Goal: Task Accomplishment & Management: Complete application form

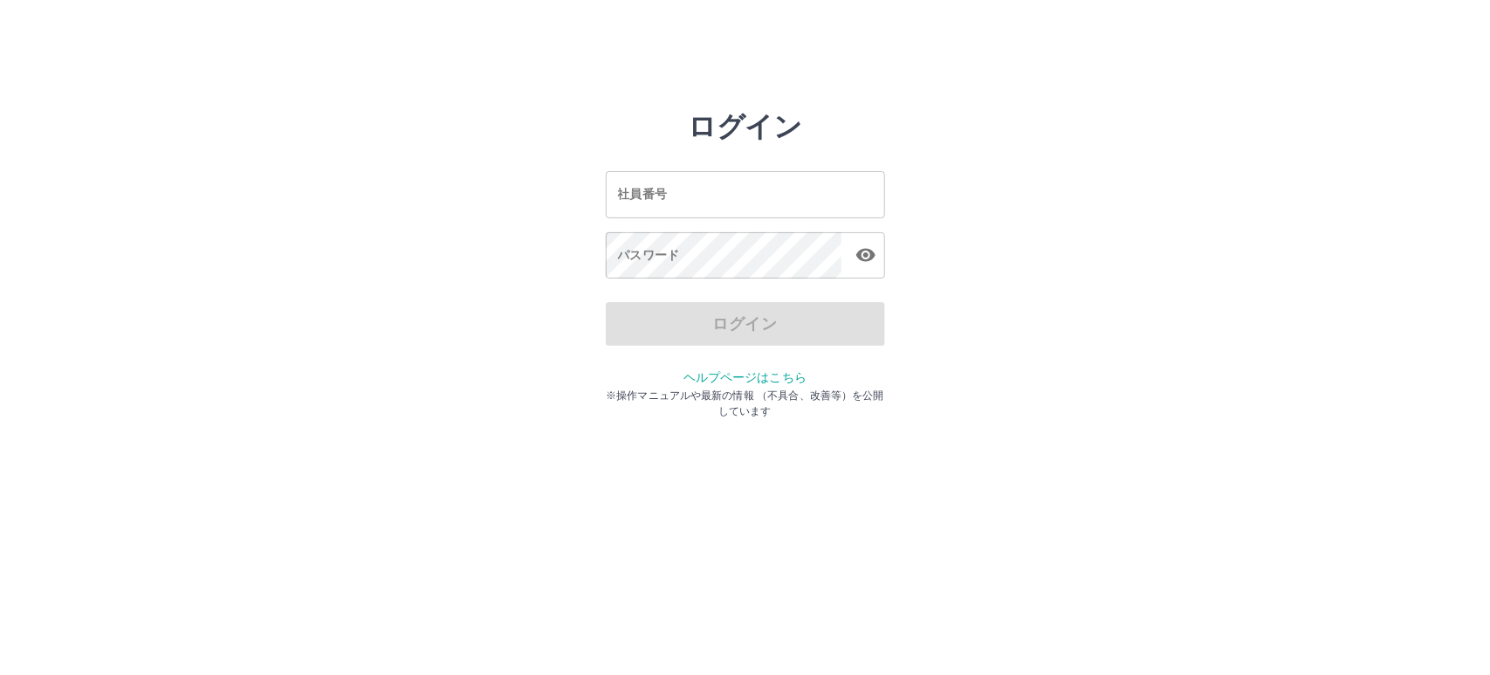
click at [753, 210] on input "社員番号" at bounding box center [745, 194] width 279 height 46
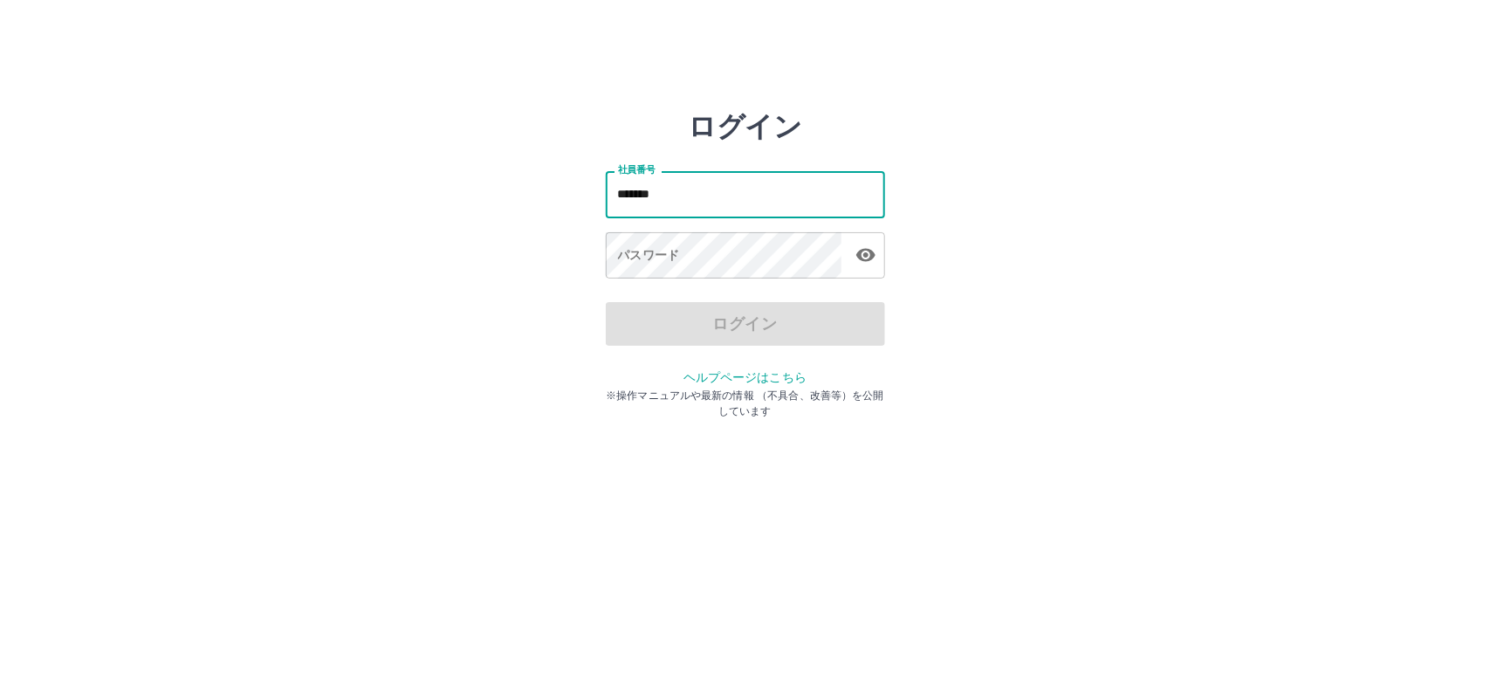
type input "*******"
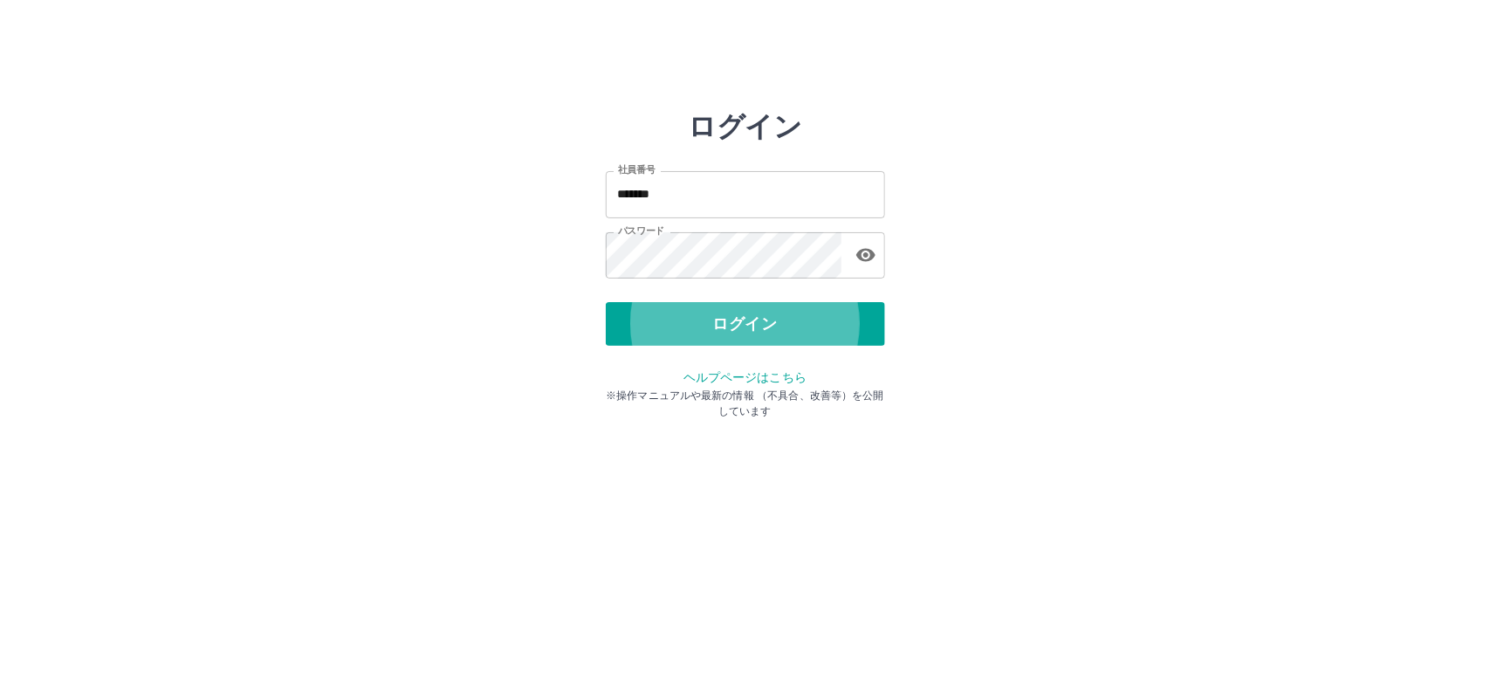
click at [606, 302] on button "ログイン" at bounding box center [745, 324] width 279 height 44
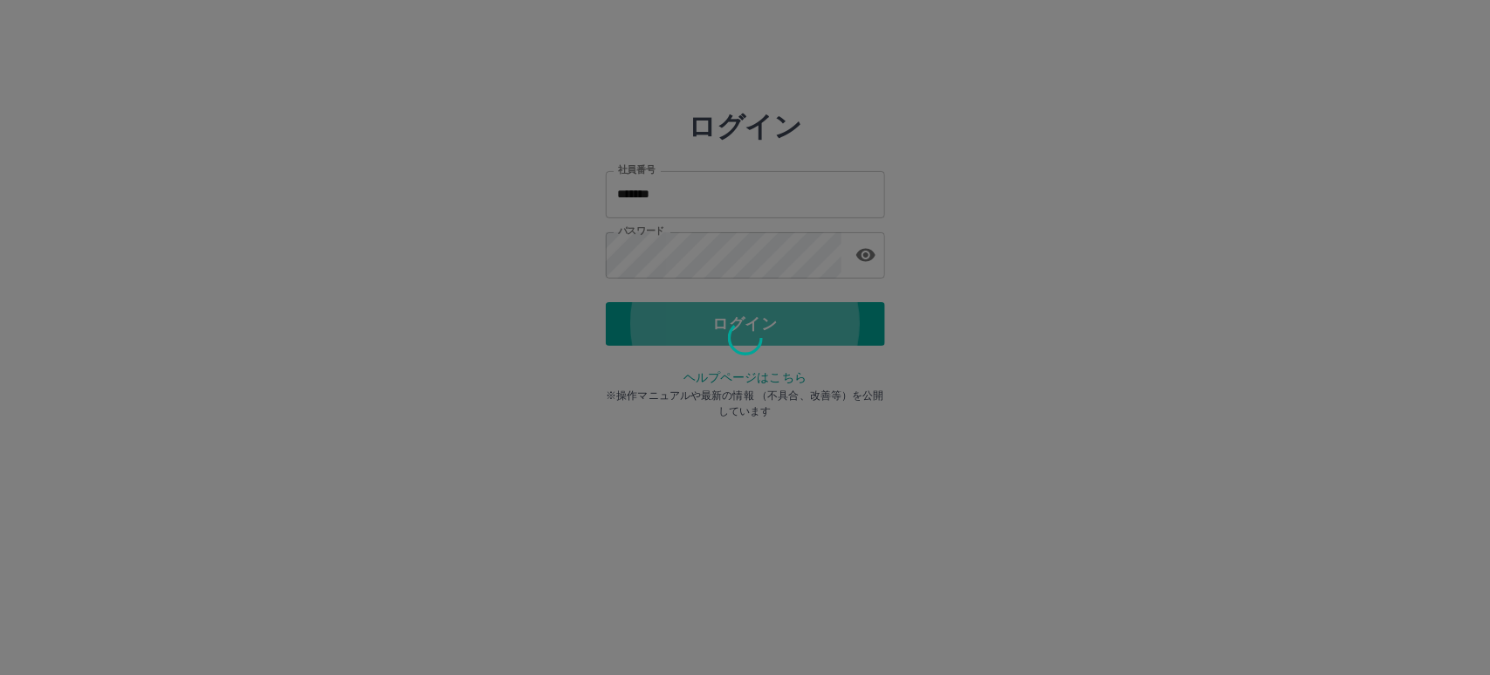
click at [606, 302] on button "ログイン" at bounding box center [745, 324] width 279 height 44
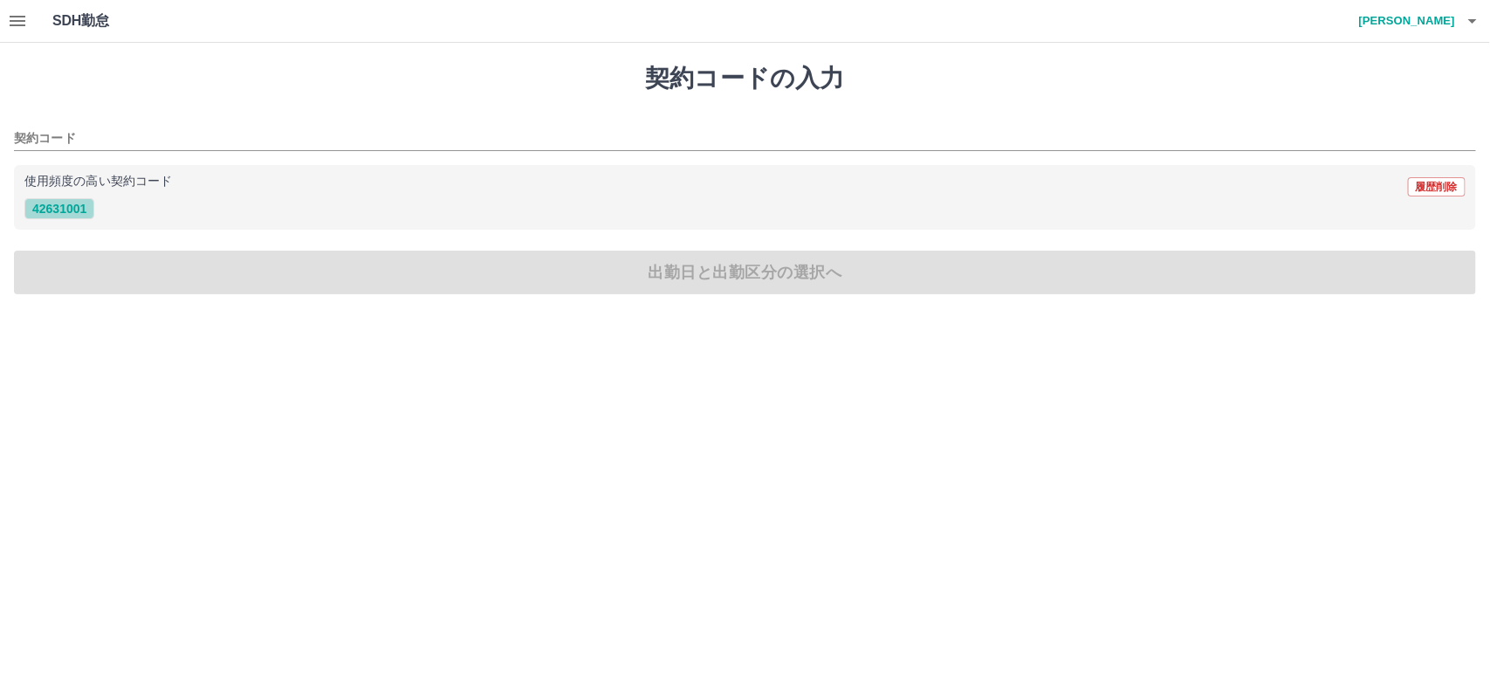
click at [61, 207] on button "42631001" at bounding box center [59, 208] width 70 height 21
type input "********"
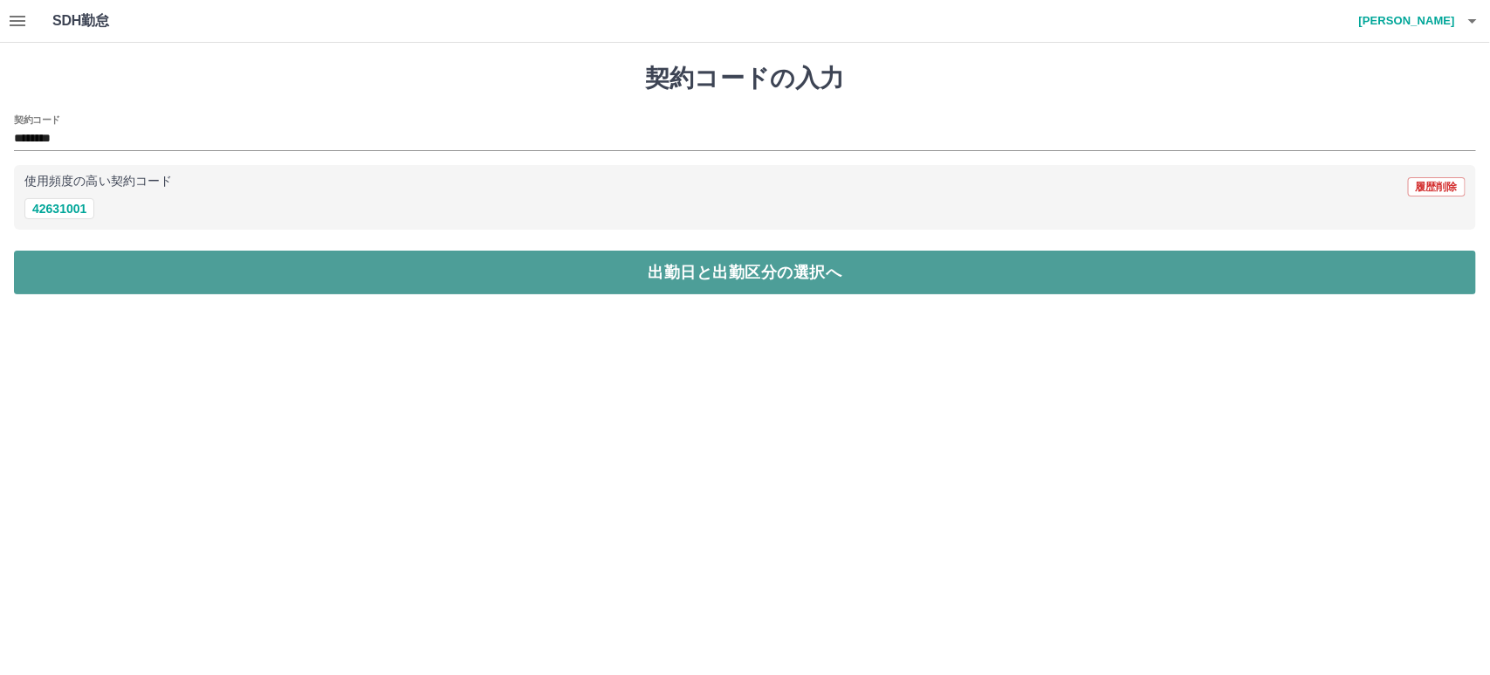
click at [752, 286] on button "出勤日と出勤区分の選択へ" at bounding box center [745, 273] width 1462 height 44
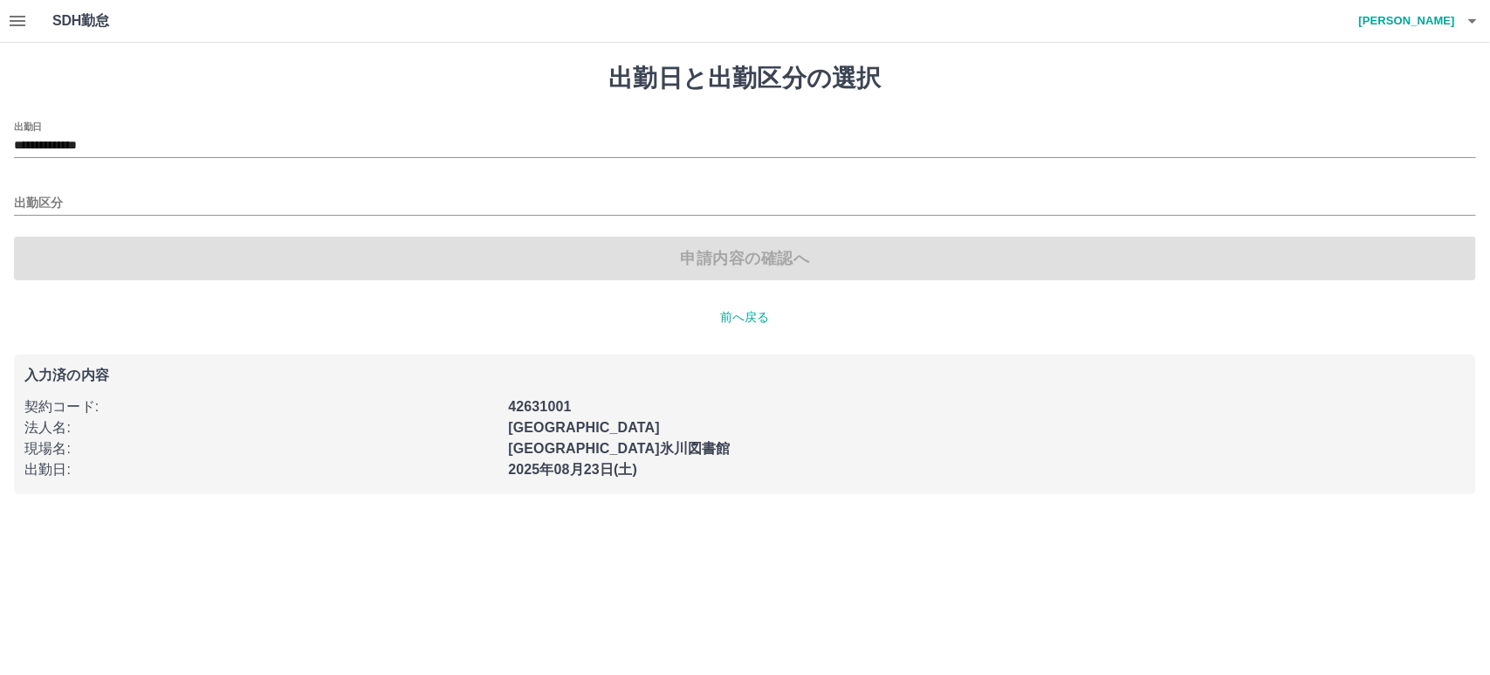
click at [11, 23] on icon "button" at bounding box center [17, 20] width 21 height 21
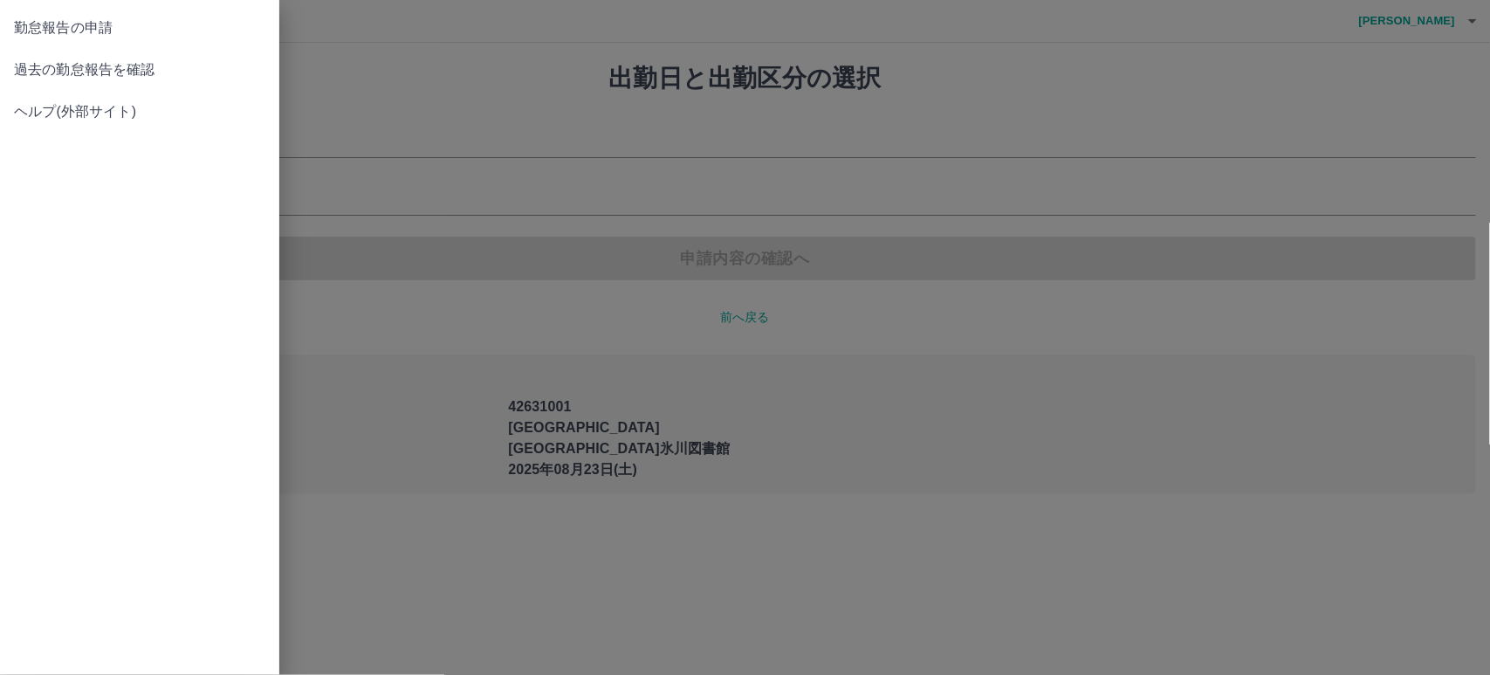
click at [41, 65] on span "過去の勤怠報告を確認" at bounding box center [139, 69] width 251 height 21
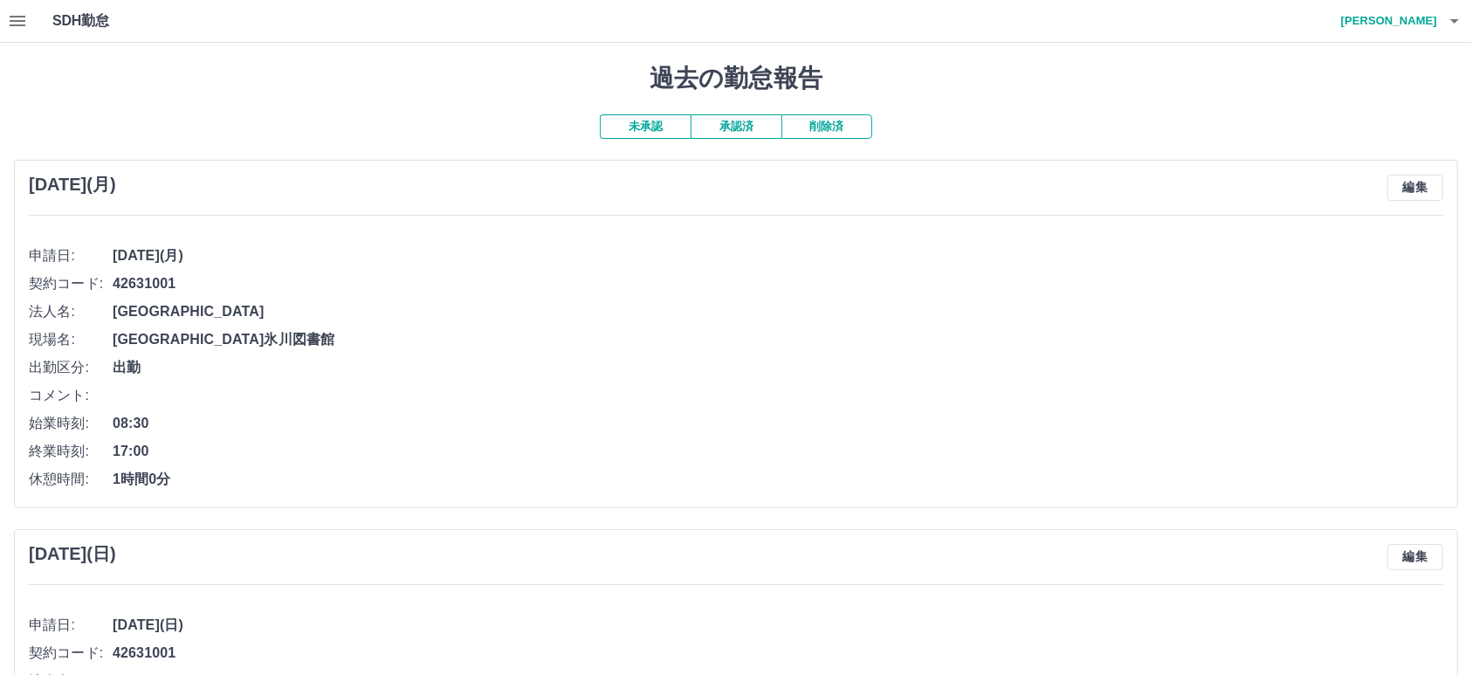
click at [637, 137] on button "未承認" at bounding box center [645, 126] width 91 height 24
click at [643, 128] on button "未承認" at bounding box center [645, 126] width 91 height 24
click at [770, 127] on button "承認済" at bounding box center [736, 126] width 91 height 24
click at [31, 26] on button "button" at bounding box center [17, 21] width 35 height 42
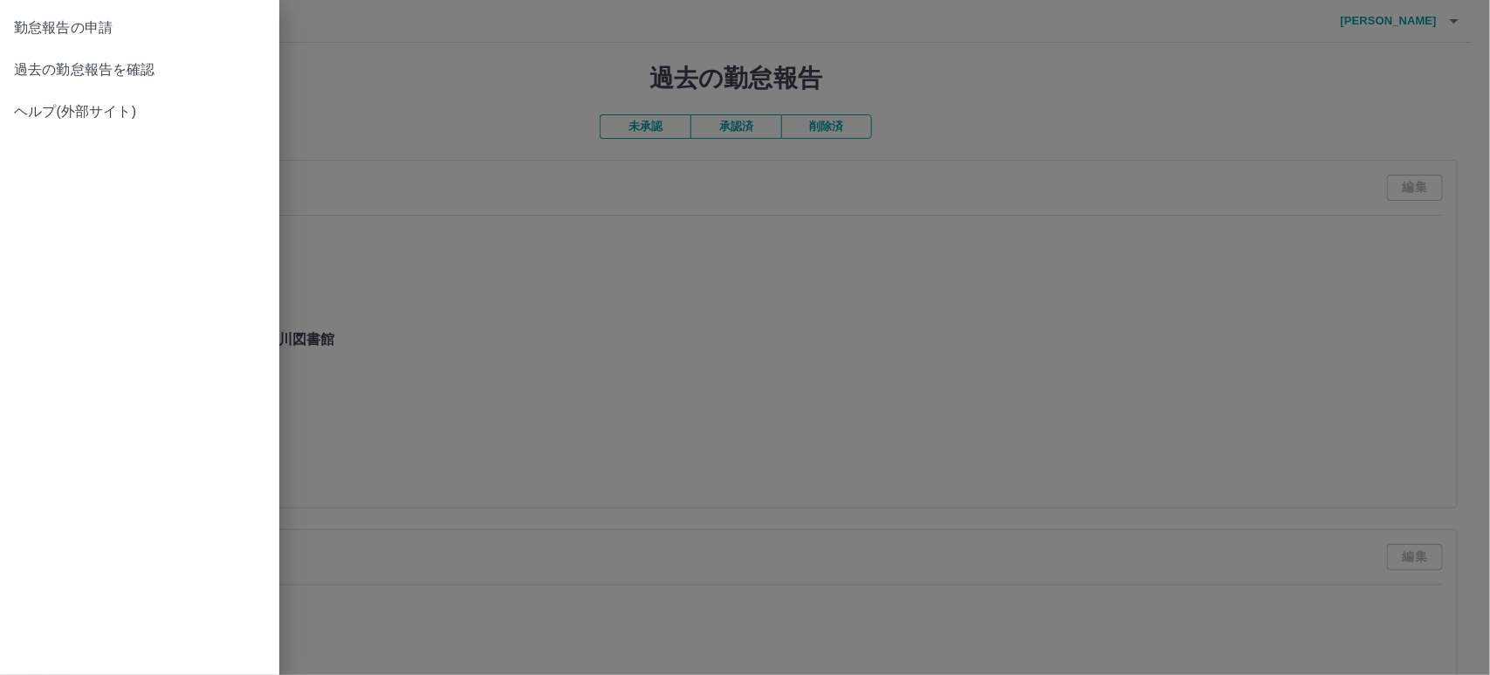
click at [467, 51] on div at bounding box center [745, 337] width 1490 height 675
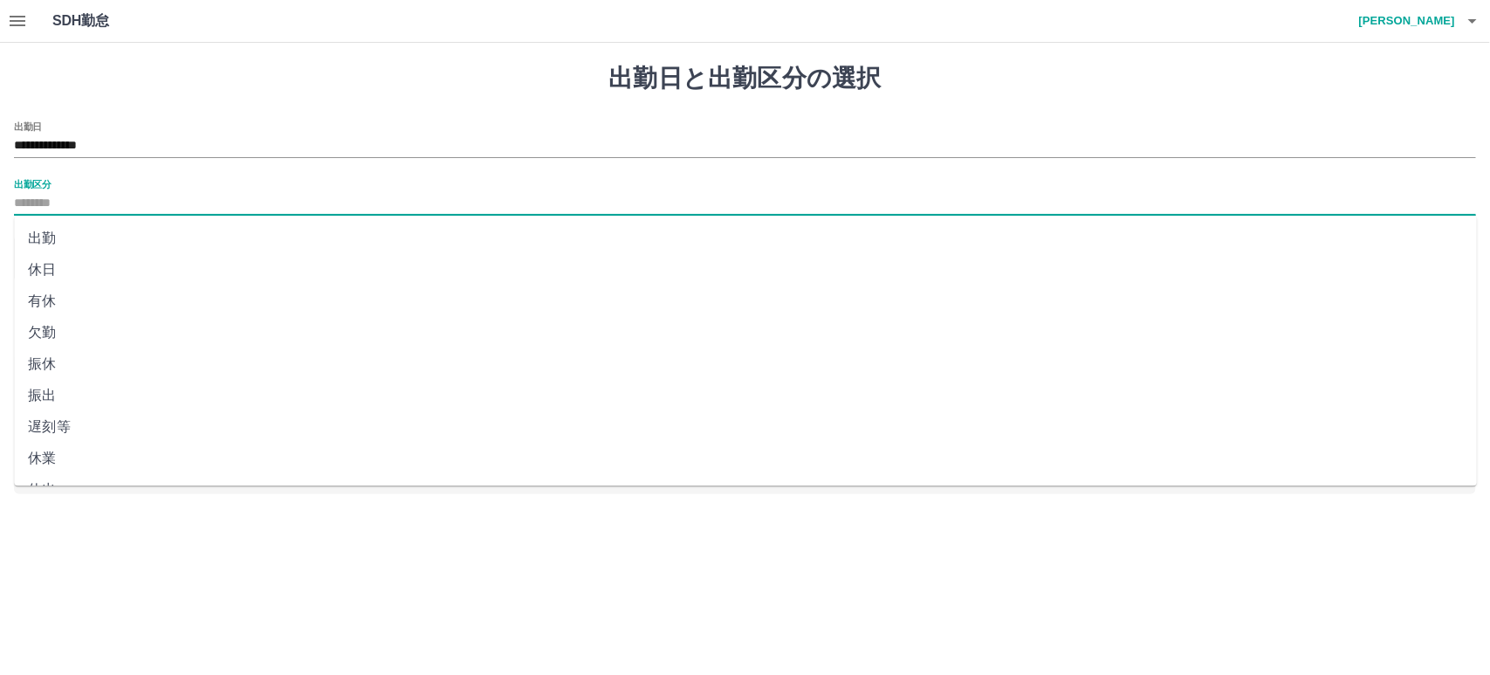
click at [48, 196] on input "出勤区分" at bounding box center [745, 204] width 1462 height 22
click at [135, 243] on li "出勤" at bounding box center [745, 238] width 1463 height 31
type input "**"
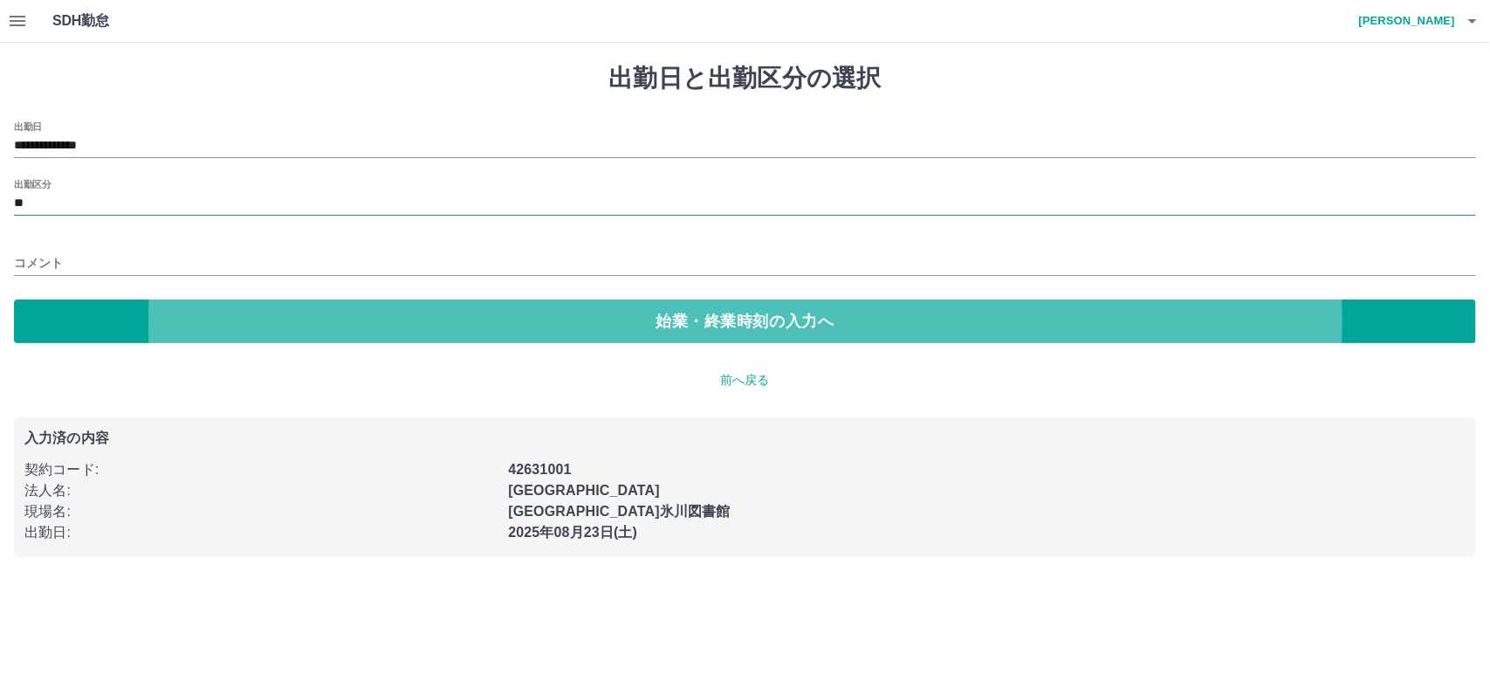
click at [14, 299] on button "始業・終業時刻の入力へ" at bounding box center [745, 321] width 1462 height 44
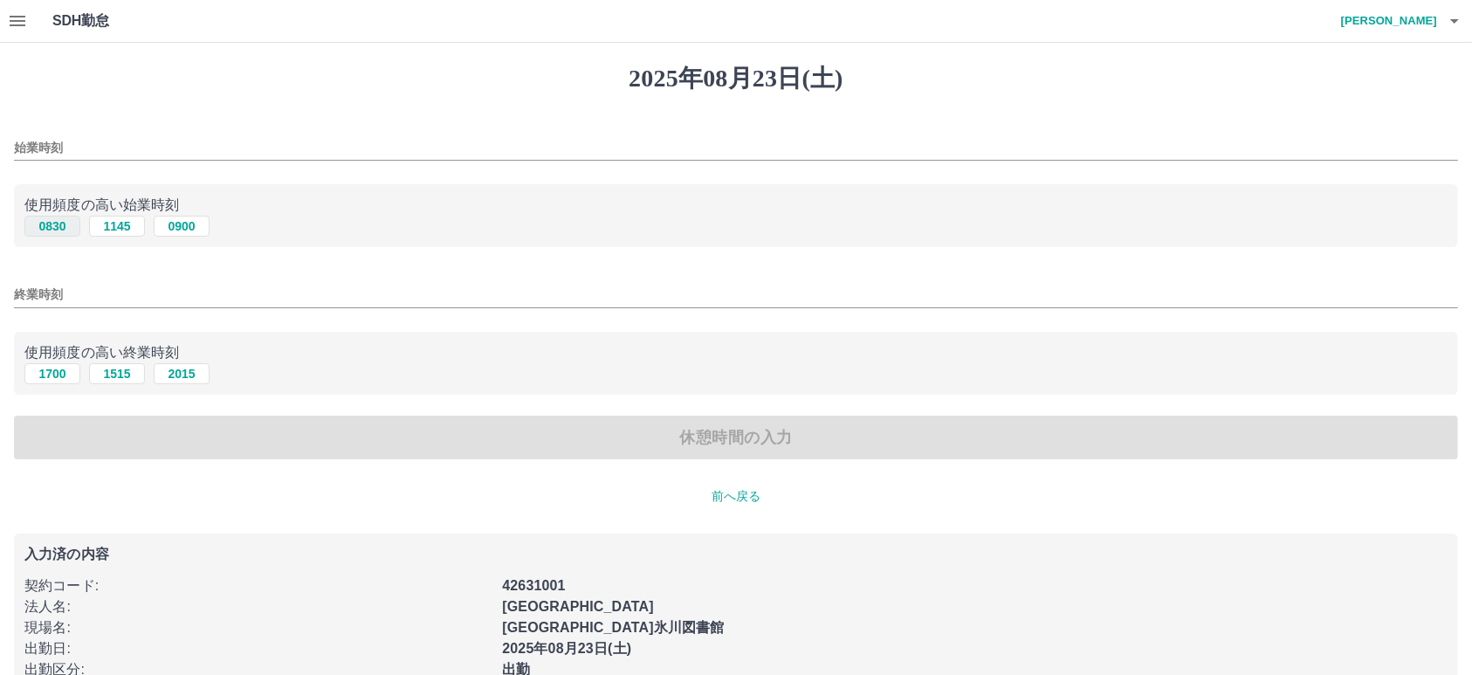
click at [54, 229] on button "0830" at bounding box center [52, 226] width 56 height 21
type input "****"
click at [53, 377] on button "1700" at bounding box center [52, 373] width 56 height 21
type input "****"
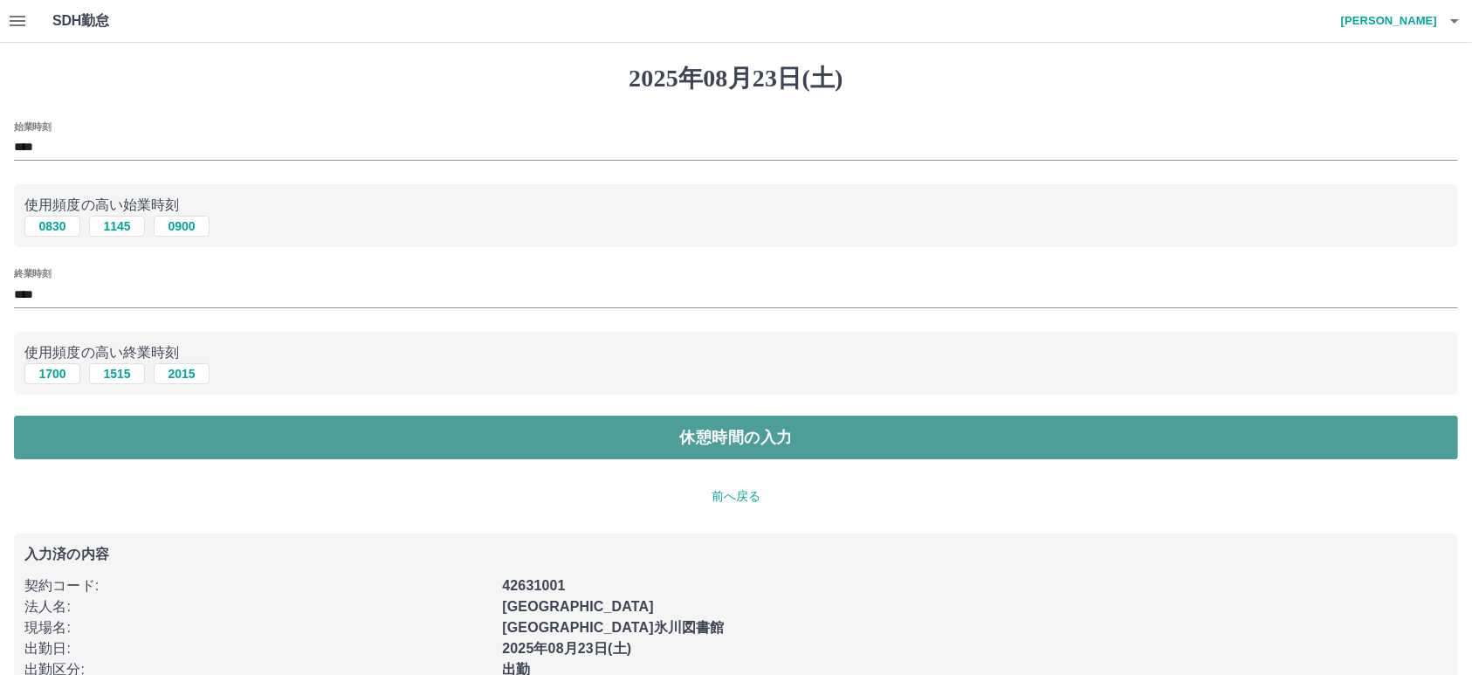
click at [783, 434] on button "休憩時間の入力" at bounding box center [736, 438] width 1444 height 44
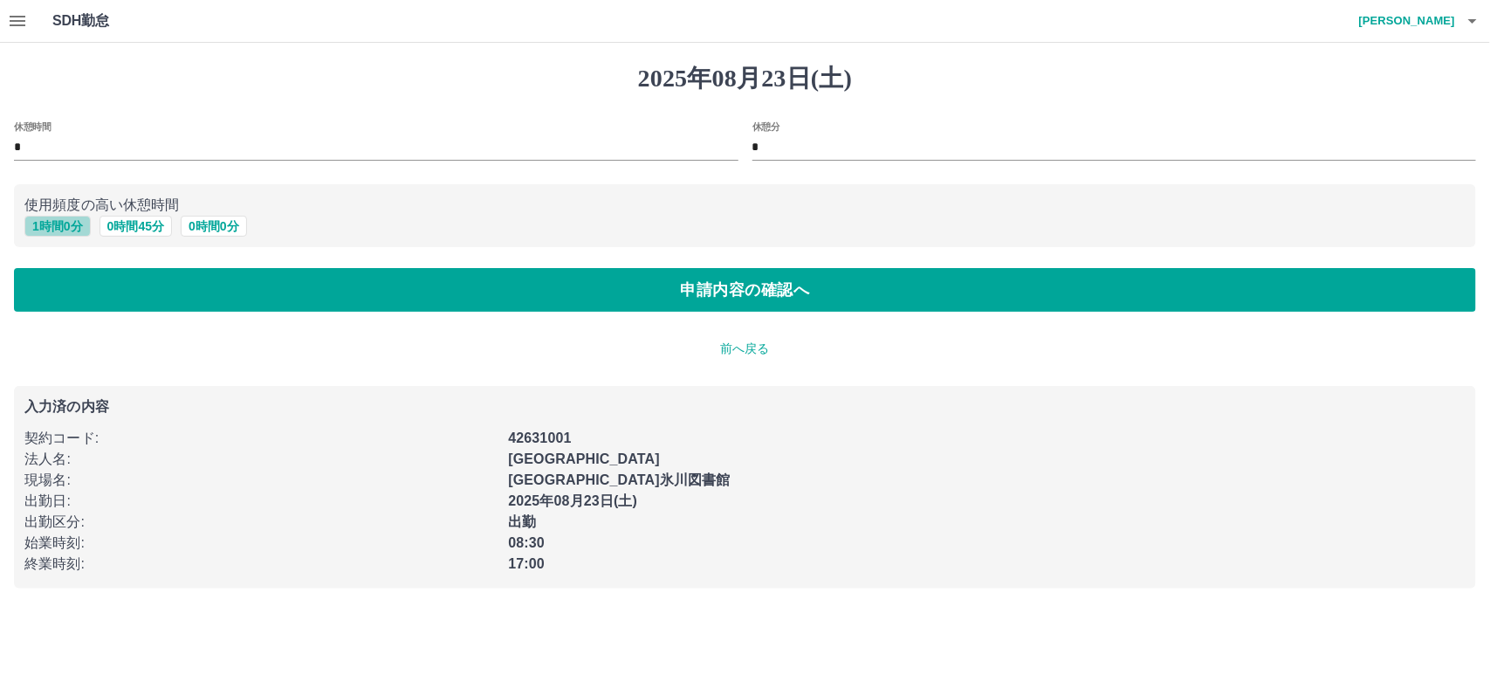
click at [45, 223] on button "1 時間 0 分" at bounding box center [57, 226] width 66 height 21
type input "*"
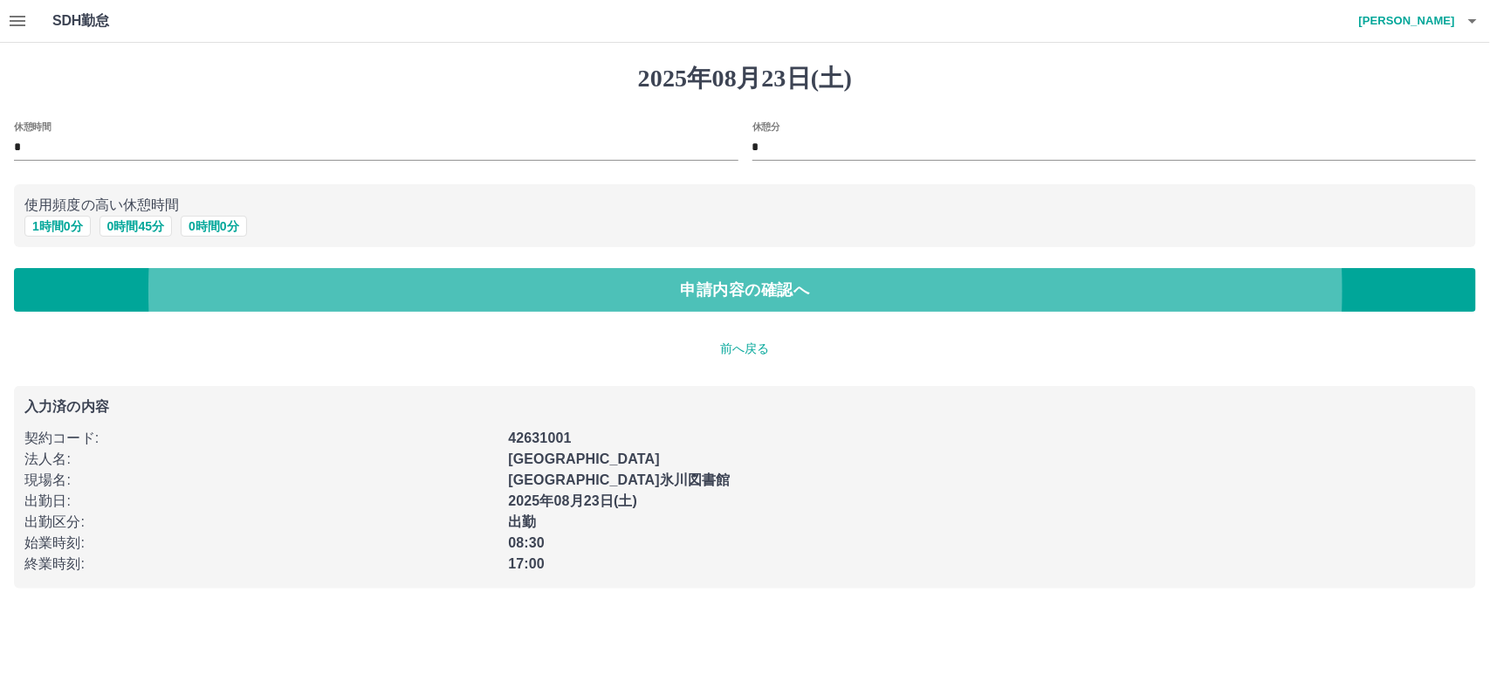
click at [14, 268] on button "申請内容の確認へ" at bounding box center [745, 290] width 1462 height 44
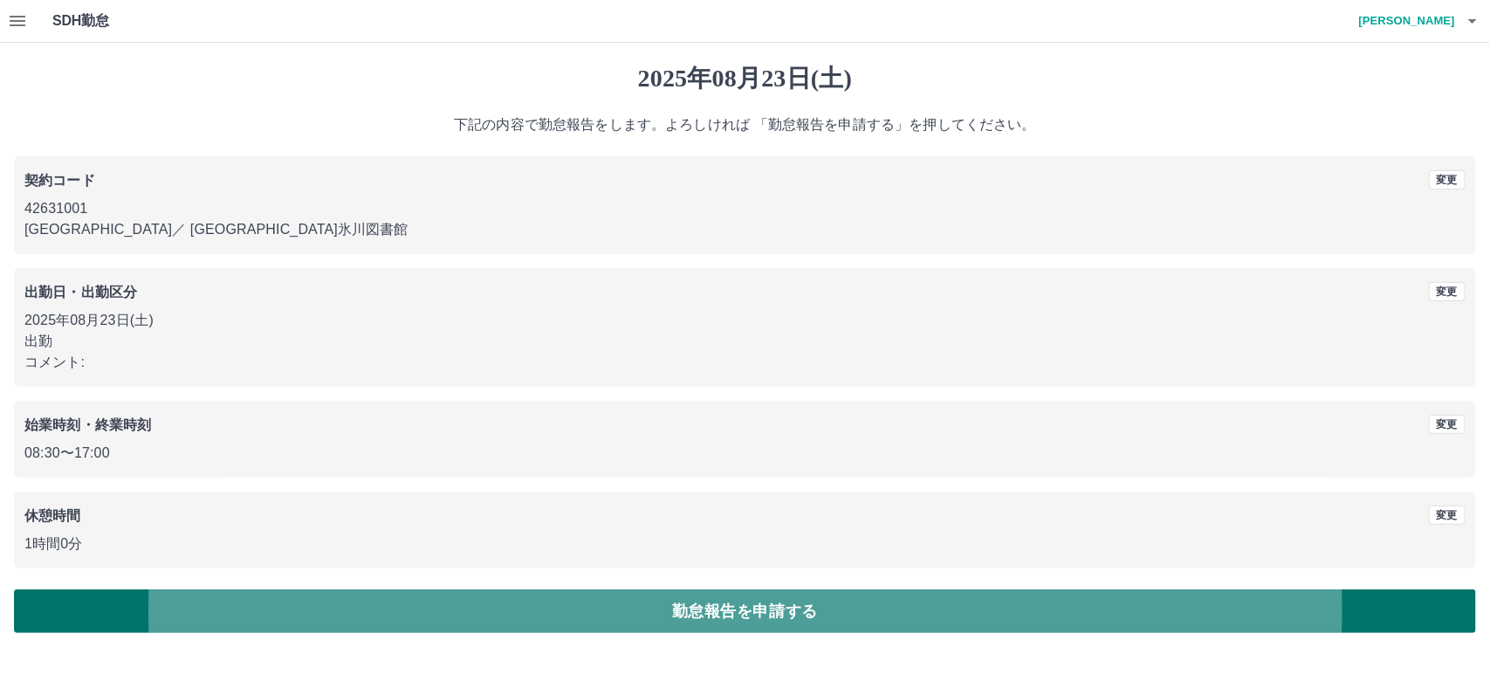
click at [14, 589] on button "勤怠報告を申請する" at bounding box center [745, 611] width 1462 height 44
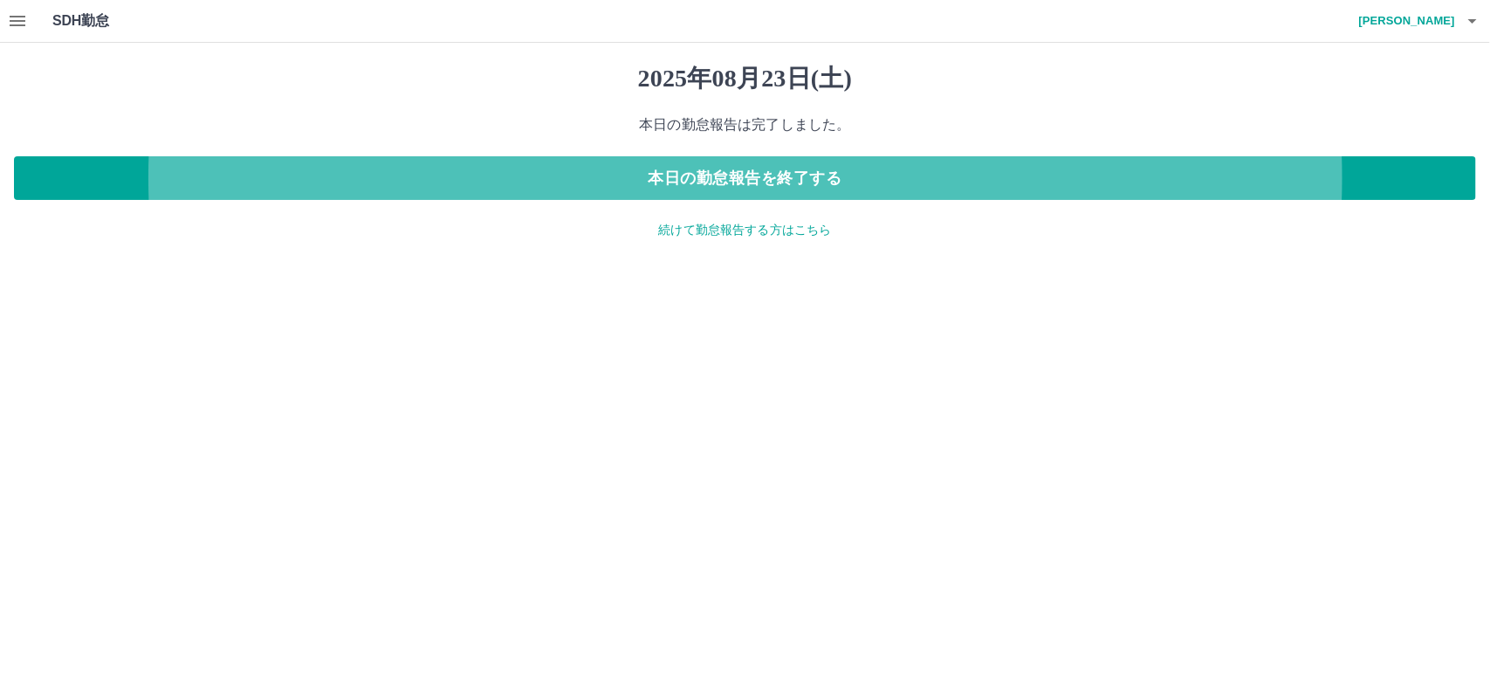
click at [14, 156] on button "本日の勤怠報告を終了する" at bounding box center [745, 178] width 1462 height 44
